Goal: Book appointment/travel/reservation

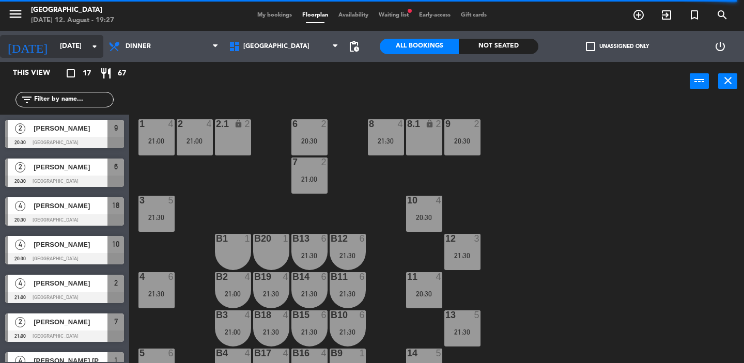
scroll to position [411, 0]
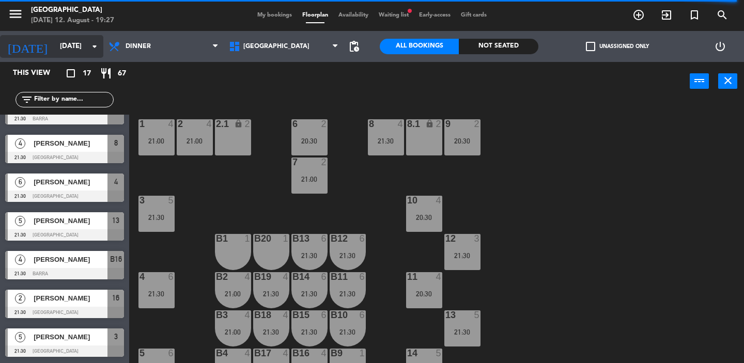
click at [92, 49] on icon "arrow_drop_down" at bounding box center [94, 46] width 12 height 12
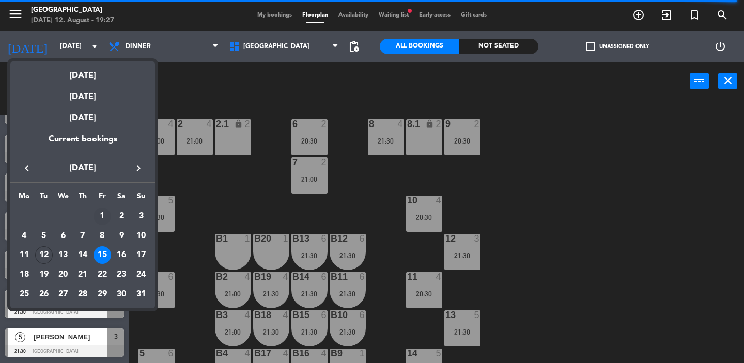
click at [104, 215] on div "1" at bounding box center [103, 217] width 18 height 18
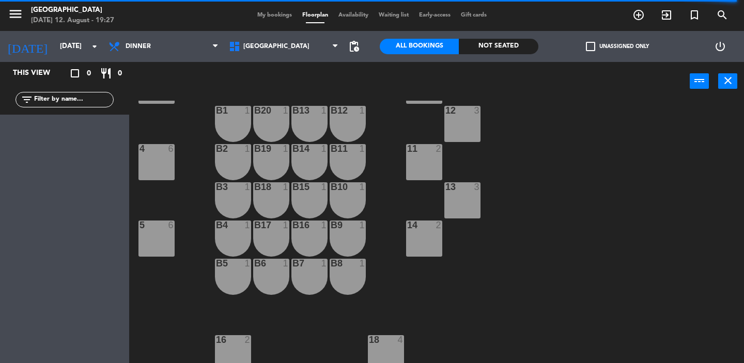
scroll to position [130, 0]
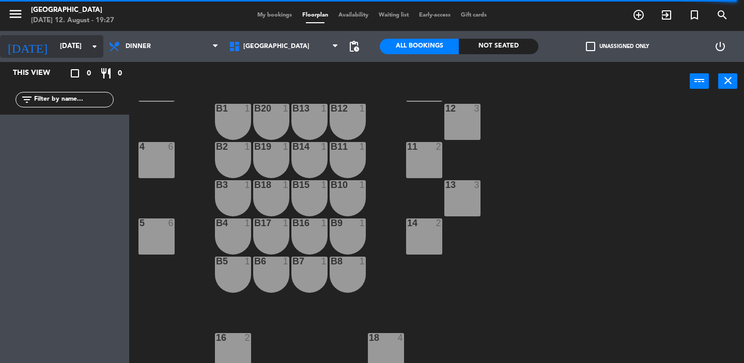
click at [94, 48] on icon "arrow_drop_down" at bounding box center [94, 46] width 12 height 12
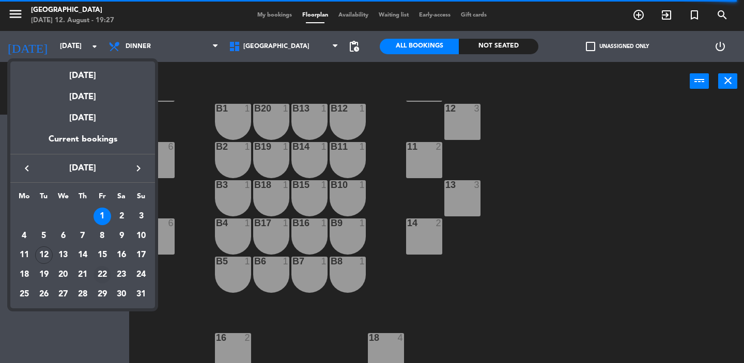
click at [100, 272] on div "22" at bounding box center [103, 275] width 18 height 18
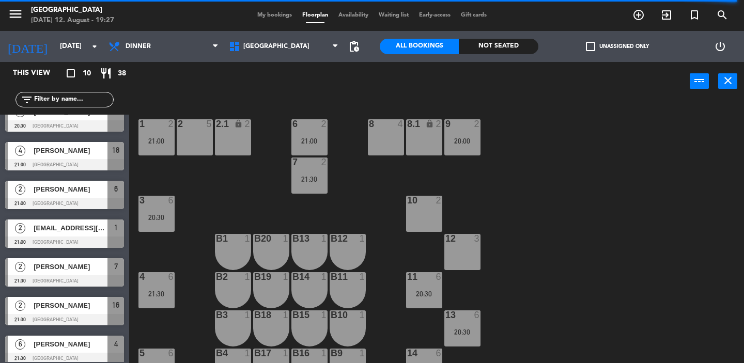
scroll to position [140, 0]
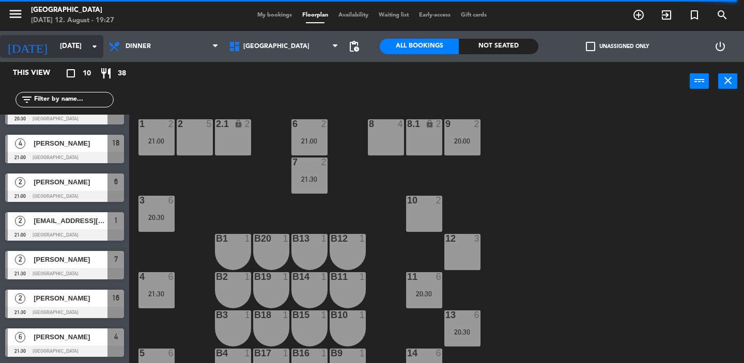
click at [93, 51] on icon "arrow_drop_down" at bounding box center [94, 46] width 12 height 12
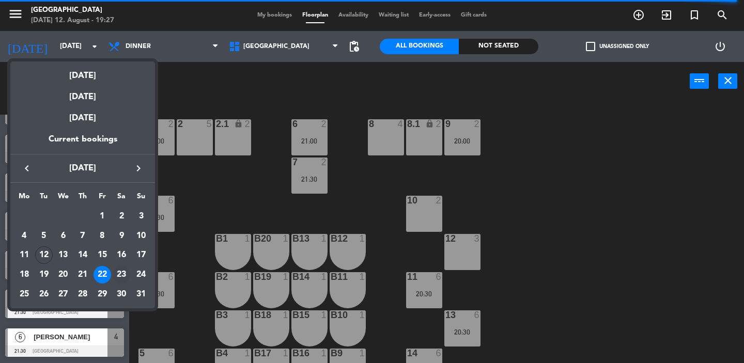
click at [121, 268] on div "23" at bounding box center [122, 275] width 18 height 18
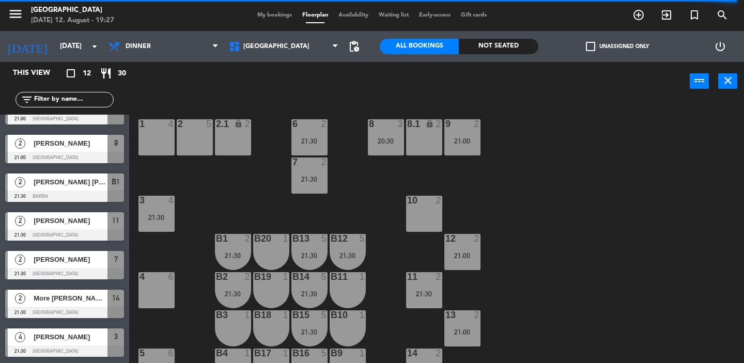
scroll to position [218, 0]
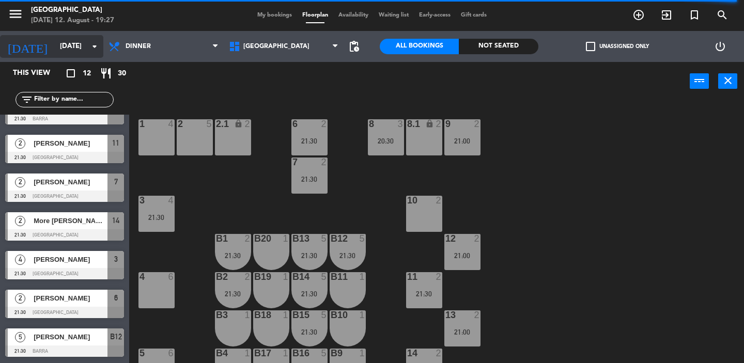
click at [92, 50] on icon "arrow_drop_down" at bounding box center [94, 46] width 12 height 12
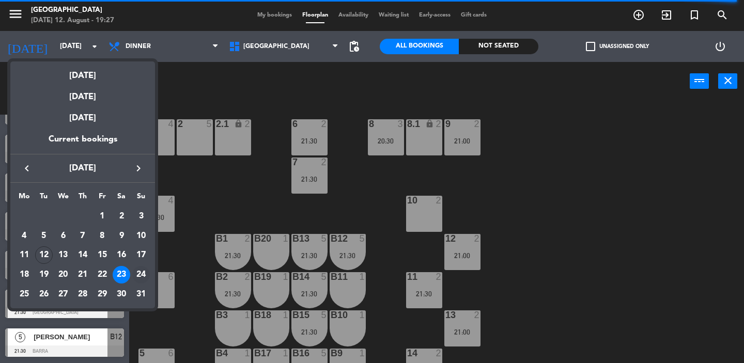
click at [142, 276] on div "24" at bounding box center [141, 275] width 18 height 18
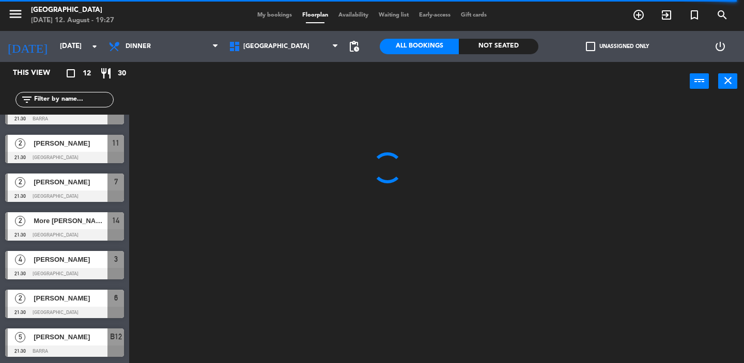
scroll to position [0, 0]
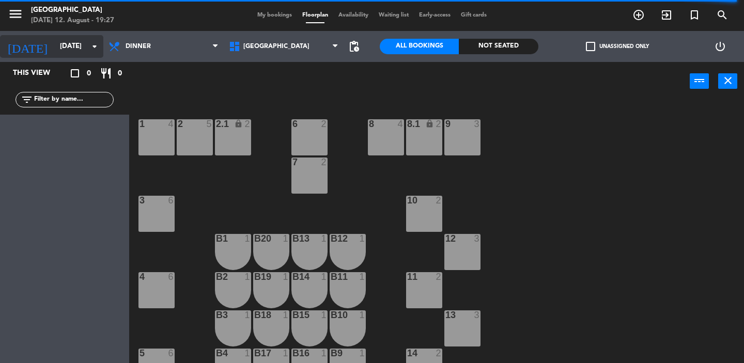
click at [94, 48] on icon "arrow_drop_down" at bounding box center [94, 46] width 12 height 12
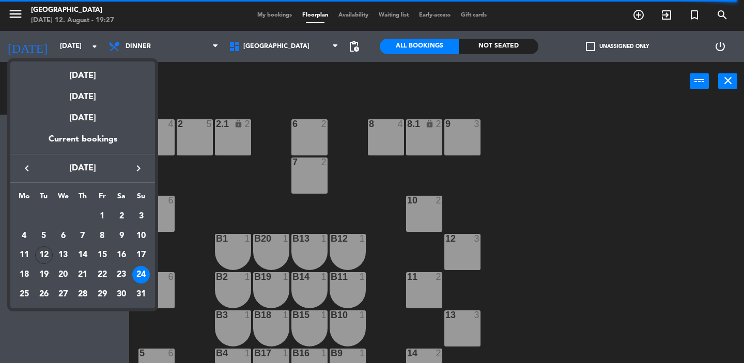
click at [148, 45] on div at bounding box center [372, 181] width 744 height 363
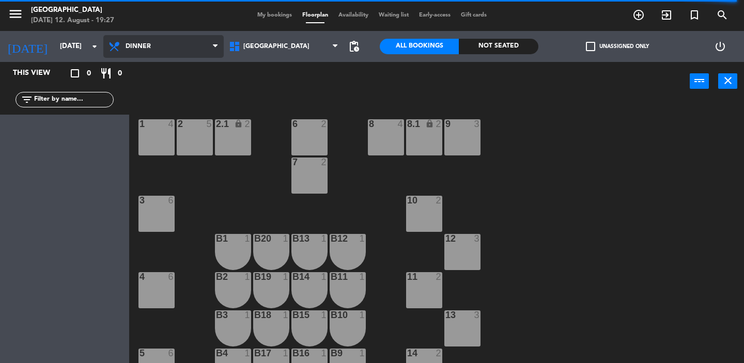
click at [180, 48] on span "Dinner" at bounding box center [163, 46] width 120 height 23
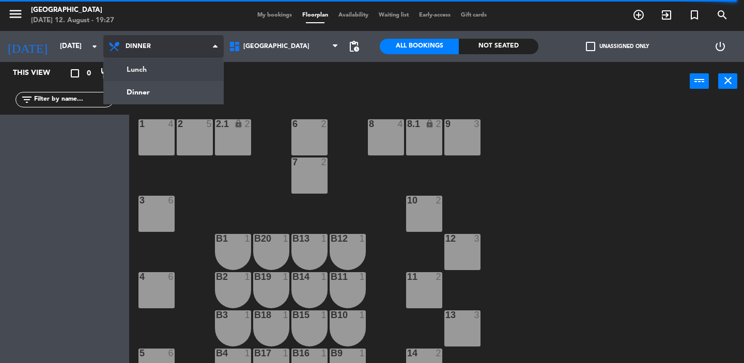
click at [169, 74] on ng-component "menu [GEOGRAPHIC_DATA] [DATE] 12. August - 19:27 My bookings Floorplan Availabi…" at bounding box center [372, 181] width 744 height 363
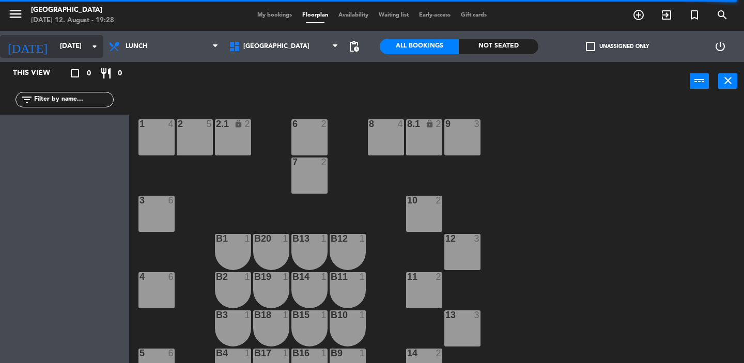
click at [95, 49] on icon "arrow_drop_down" at bounding box center [94, 46] width 12 height 12
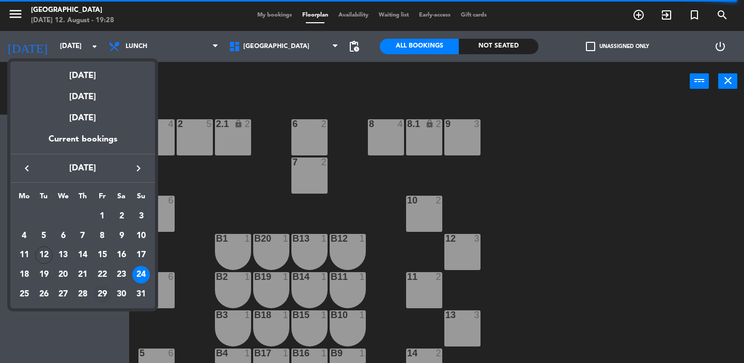
click at [107, 295] on div "29" at bounding box center [103, 295] width 18 height 18
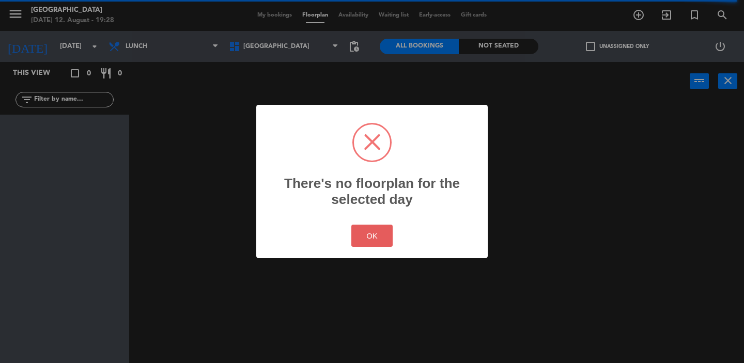
click at [369, 227] on button "OK" at bounding box center [372, 236] width 42 height 22
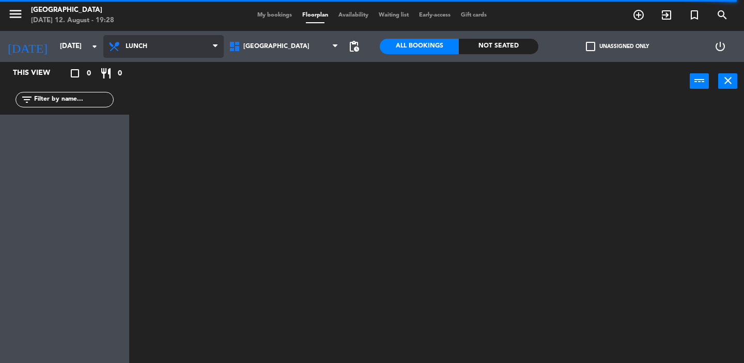
click at [149, 54] on span "Lunch" at bounding box center [163, 46] width 120 height 23
click at [149, 92] on ng-component "menu [GEOGRAPHIC_DATA] [DATE] 12. August - 19:28 My bookings Floorplan Availabi…" at bounding box center [372, 181] width 744 height 363
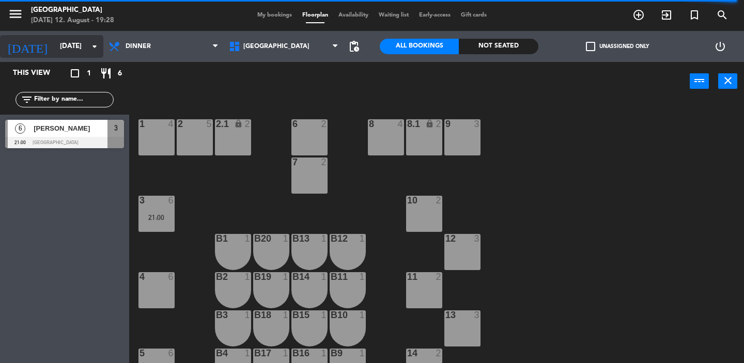
click at [95, 44] on icon "arrow_drop_down" at bounding box center [94, 46] width 12 height 12
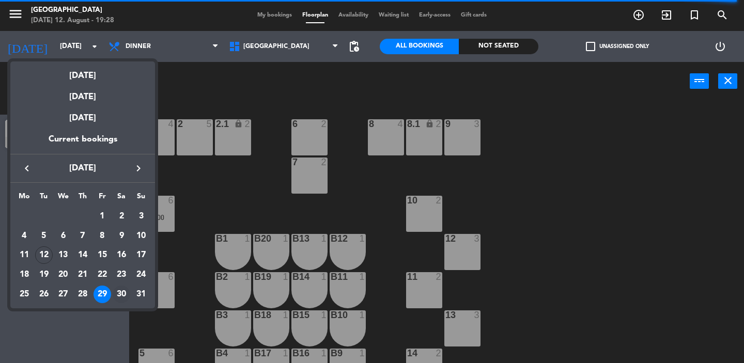
click at [123, 298] on div "30" at bounding box center [122, 295] width 18 height 18
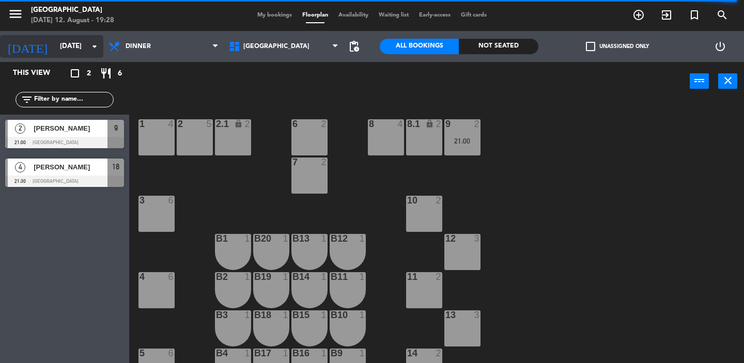
click at [89, 50] on icon "arrow_drop_down" at bounding box center [94, 46] width 12 height 12
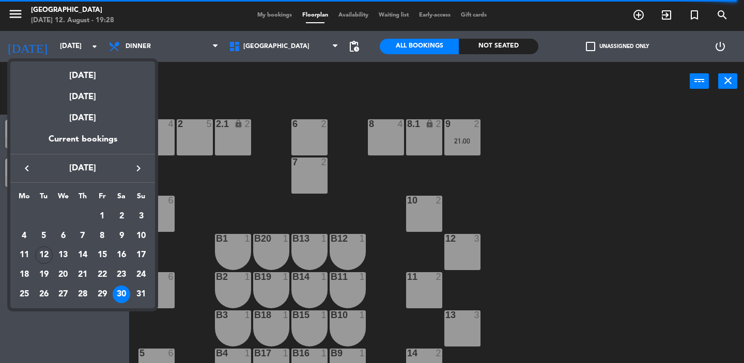
click at [135, 173] on icon "keyboard_arrow_right" at bounding box center [138, 168] width 12 height 12
click at [105, 235] on div "5" at bounding box center [103, 236] width 18 height 18
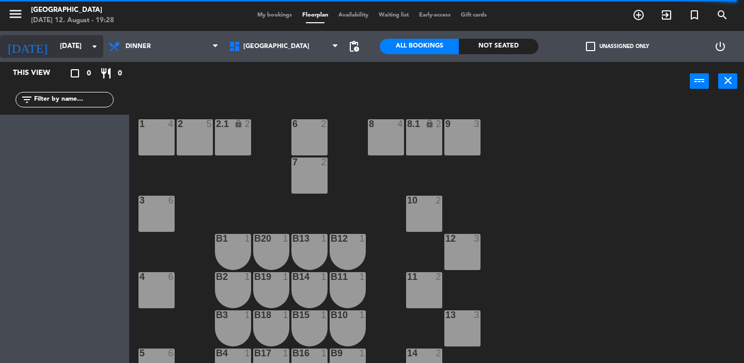
click at [95, 48] on icon "arrow_drop_down" at bounding box center [94, 46] width 12 height 12
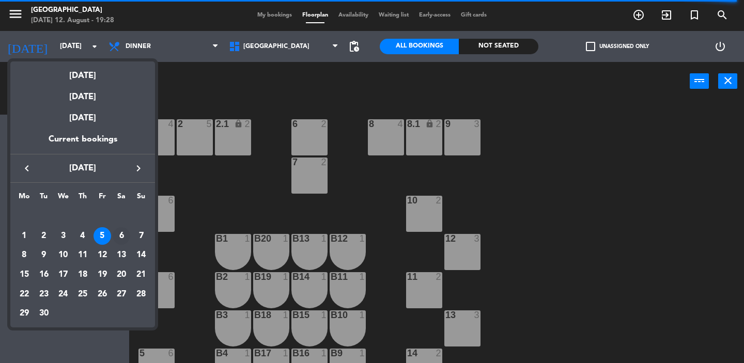
click at [121, 242] on div "6" at bounding box center [122, 236] width 18 height 18
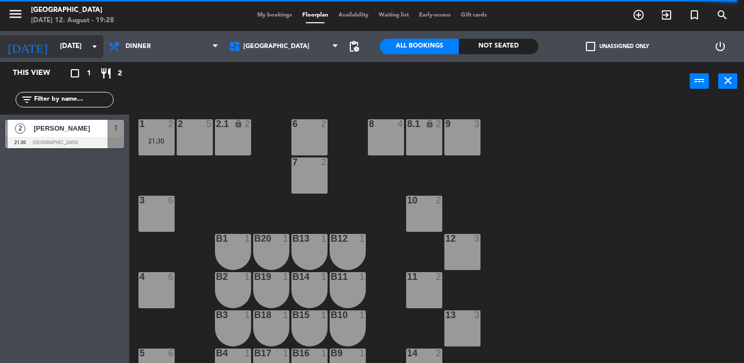
click at [91, 51] on icon "arrow_drop_down" at bounding box center [94, 46] width 12 height 12
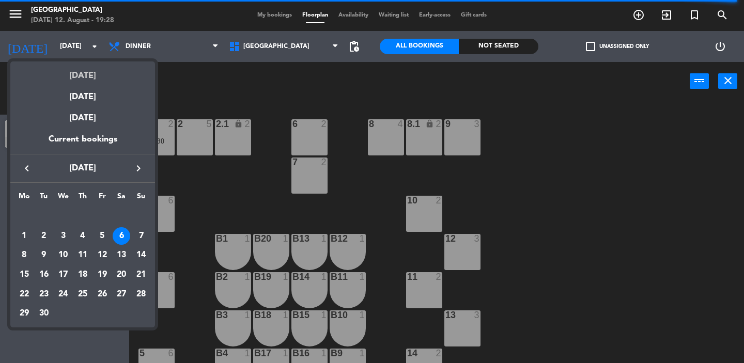
click at [85, 80] on div "[DATE]" at bounding box center [82, 71] width 145 height 21
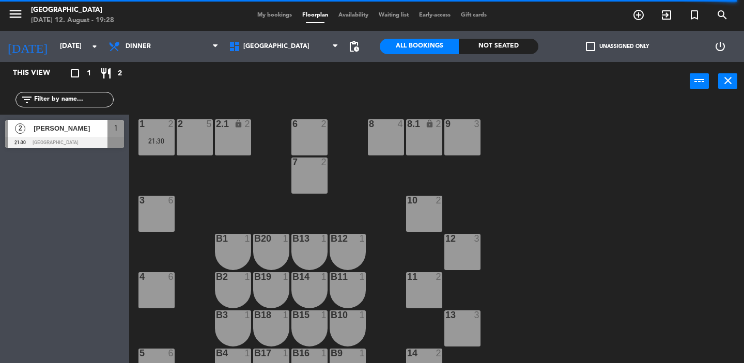
type input "[DATE]"
